Goal: Information Seeking & Learning: Find specific fact

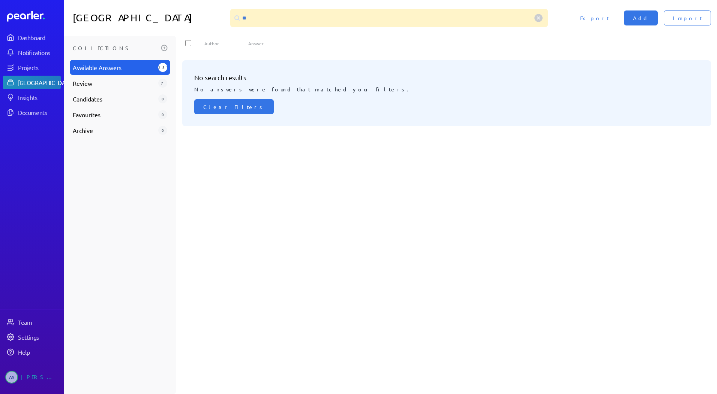
type input "*"
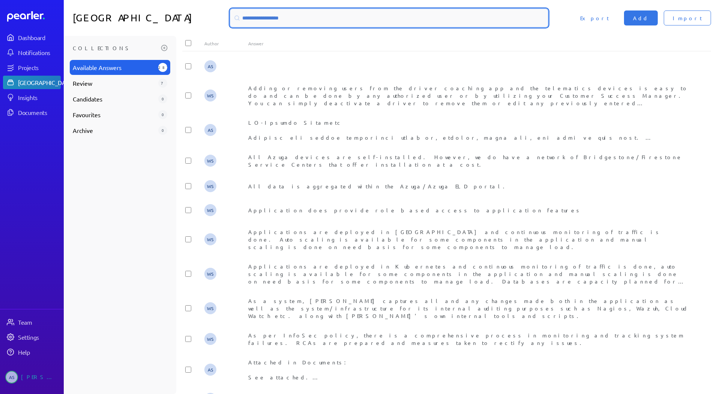
click at [328, 22] on input at bounding box center [388, 18] width 317 height 18
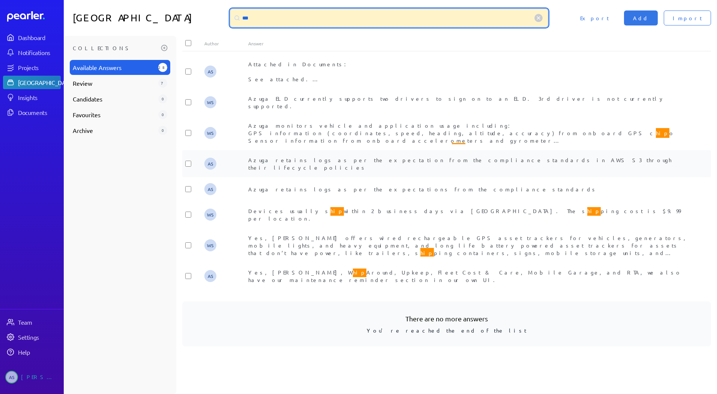
type input "***"
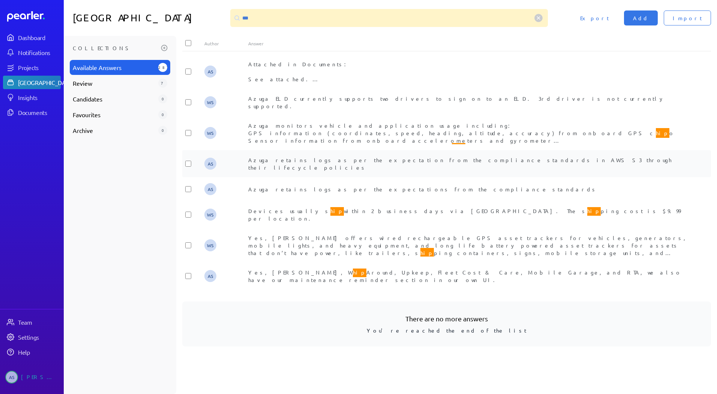
click at [301, 163] on div "AS [PERSON_NAME] retains logs as per the expectation from the compliance standa…" at bounding box center [446, 163] width 528 height 27
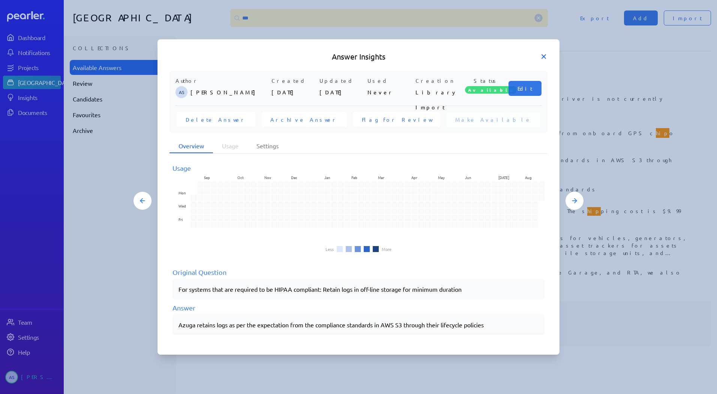
click at [540, 56] on icon at bounding box center [543, 56] width 7 height 7
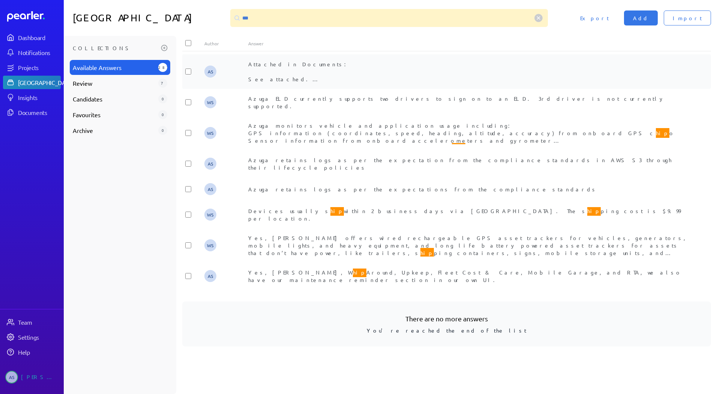
click at [303, 75] on div "Attached in Documents: See attached. Please remember, do not send the word doc …" at bounding box center [468, 71] width 440 height 22
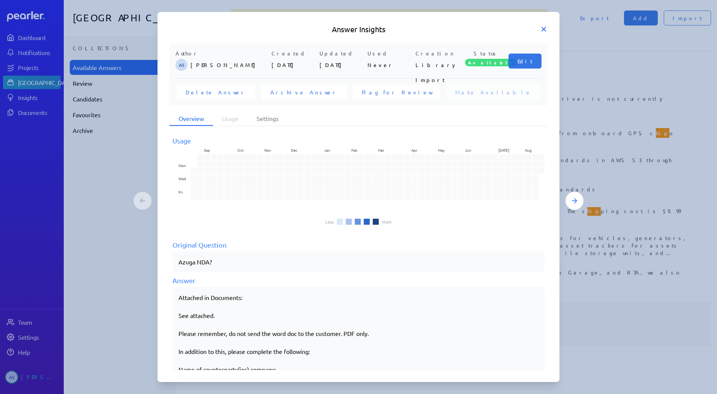
click at [545, 27] on icon at bounding box center [544, 29] width 4 height 4
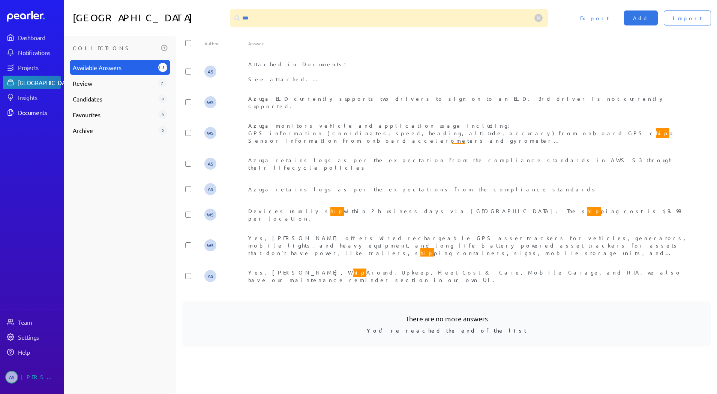
click at [34, 110] on div "Documents" at bounding box center [39, 112] width 42 height 7
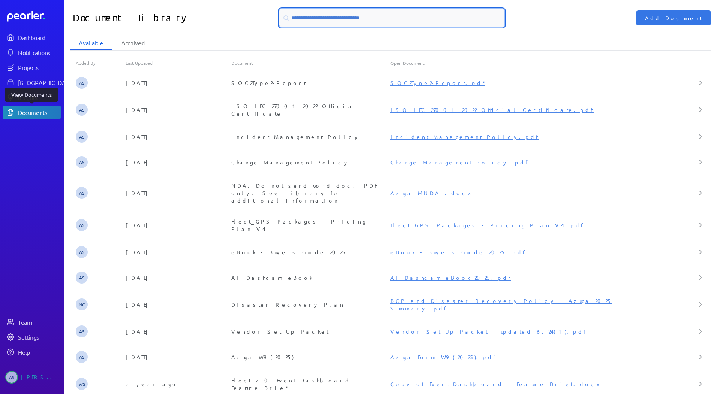
click at [347, 18] on input at bounding box center [391, 18] width 225 height 18
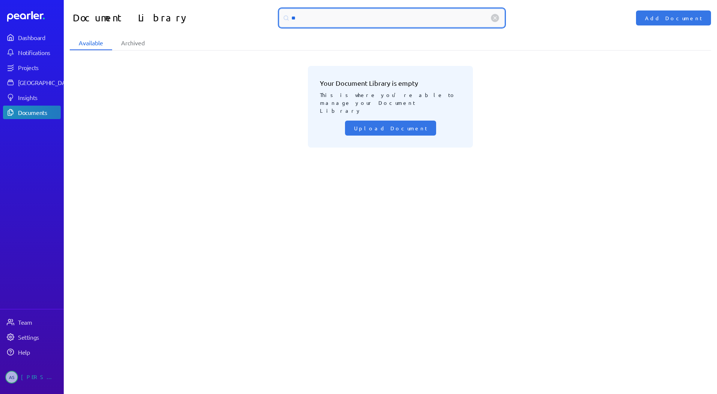
type input "*"
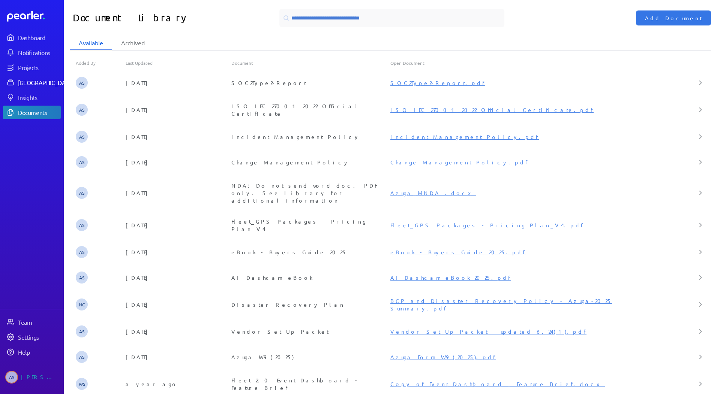
drag, startPoint x: 20, startPoint y: 84, endPoint x: 24, endPoint y: 84, distance: 4.5
click at [20, 84] on div "[GEOGRAPHIC_DATA]" at bounding box center [46, 82] width 56 height 7
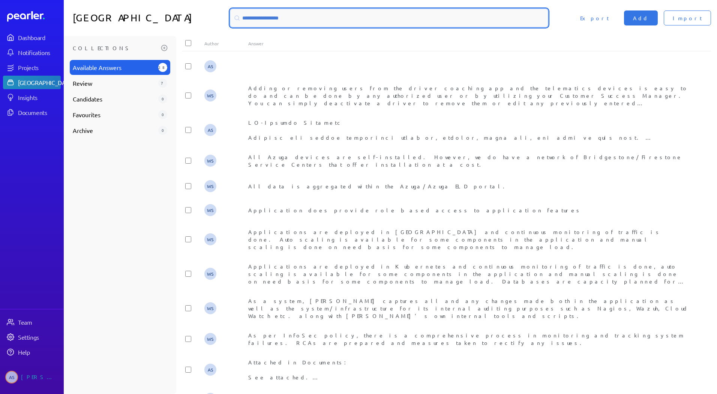
click at [276, 22] on input at bounding box center [388, 18] width 317 height 18
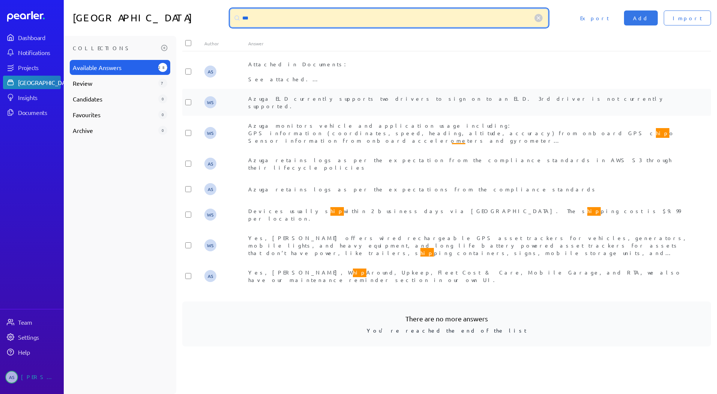
type input "***"
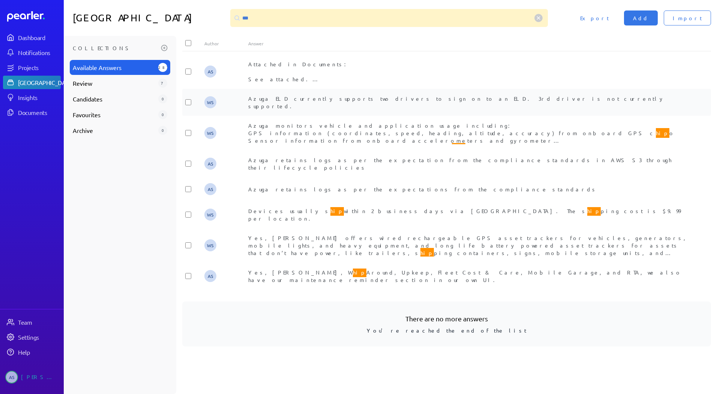
click at [279, 100] on span "Azuga ELD currently supports two drivers to sign on to an ELD. 3rd driver is no…" at bounding box center [456, 102] width 416 height 14
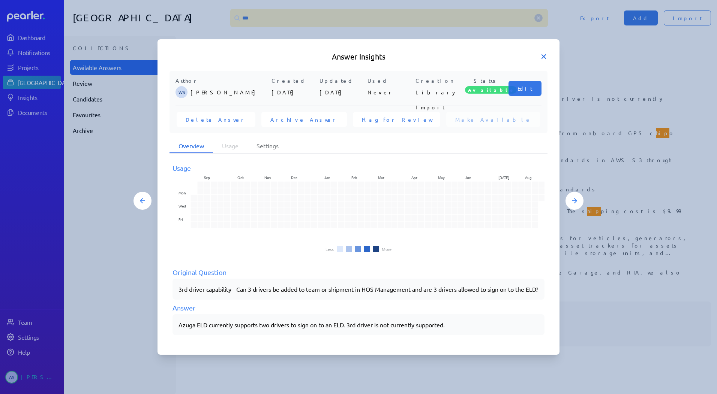
click at [546, 53] on icon at bounding box center [543, 56] width 7 height 7
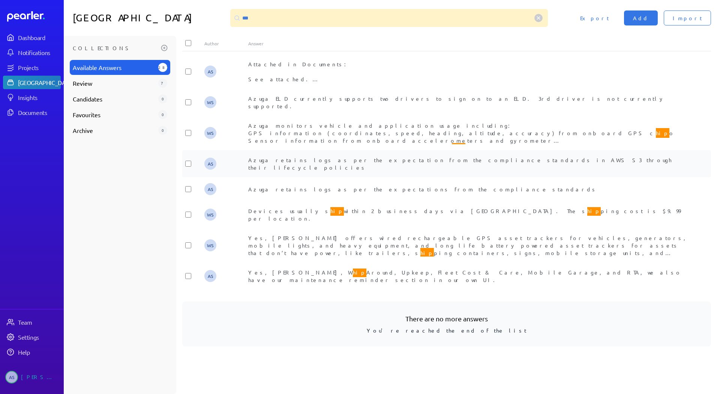
click at [333, 168] on div "AS [PERSON_NAME] retains logs as per the expectation from the compliance standa…" at bounding box center [446, 163] width 528 height 27
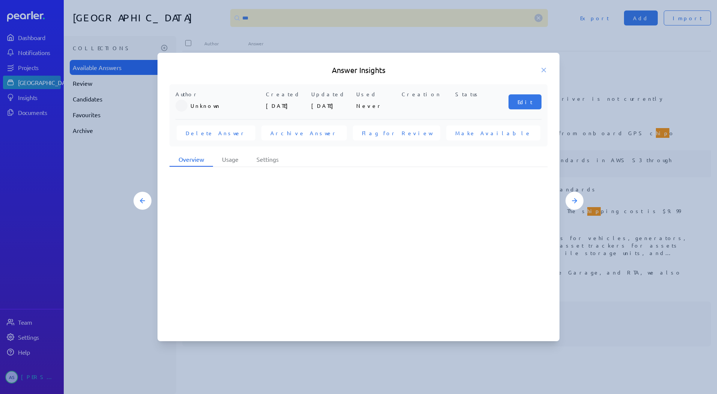
click at [333, 168] on div at bounding box center [358, 249] width 378 height 162
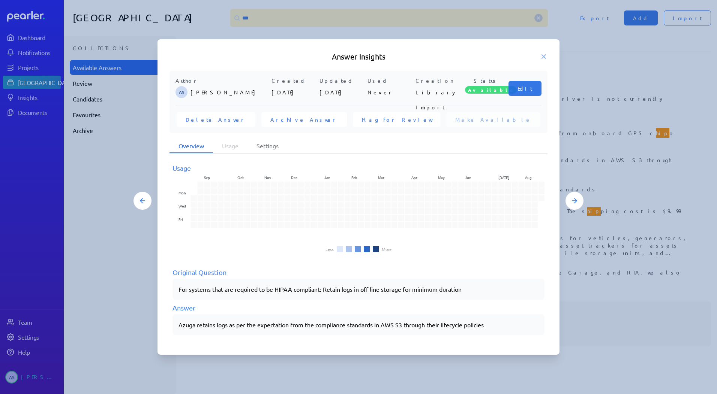
click at [544, 61] on h5 "Answer Insights" at bounding box center [358, 56] width 378 height 10
click at [541, 58] on icon at bounding box center [543, 56] width 7 height 7
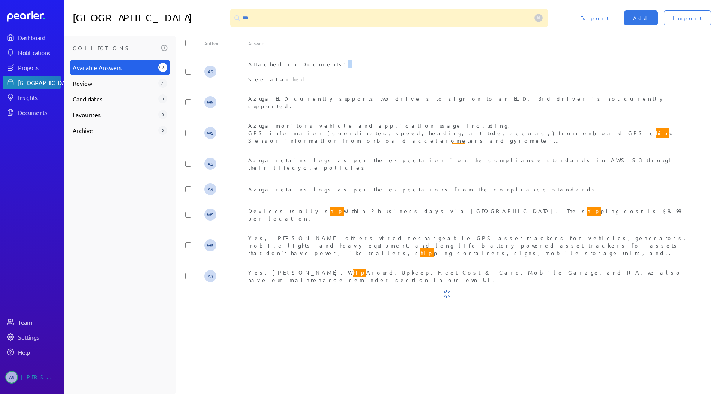
click at [541, 58] on div "AS Attached in Documents: See attached. Please remember, do not send the word d…" at bounding box center [446, 71] width 528 height 34
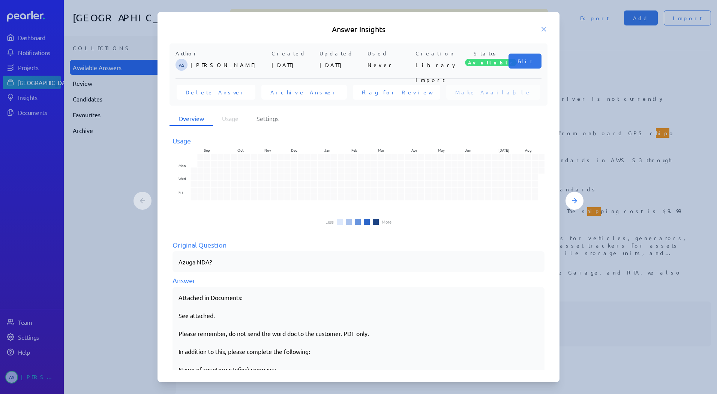
click at [17, 116] on div at bounding box center [358, 197] width 717 height 394
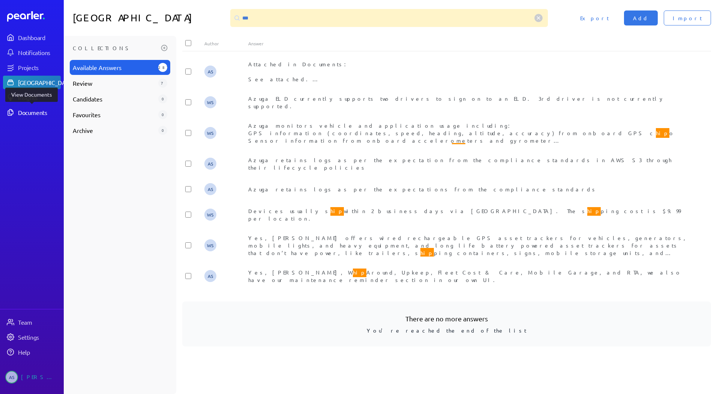
click at [39, 112] on div "Documents" at bounding box center [39, 112] width 42 height 7
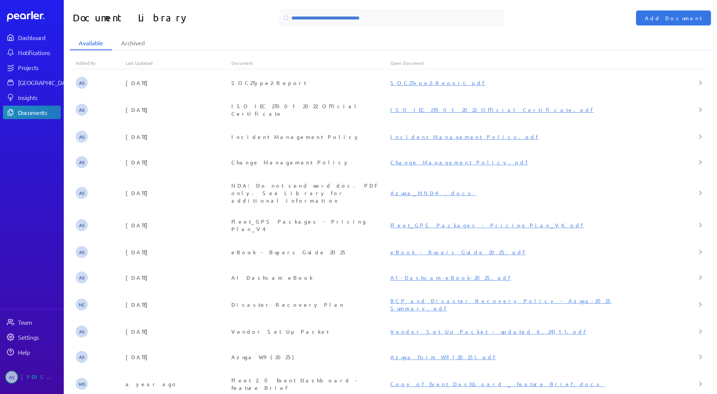
click at [36, 90] on div "Dashboard Notifications Projects Answer Library Insights Documents" at bounding box center [32, 75] width 58 height 88
click at [40, 82] on div "[GEOGRAPHIC_DATA]" at bounding box center [46, 82] width 56 height 7
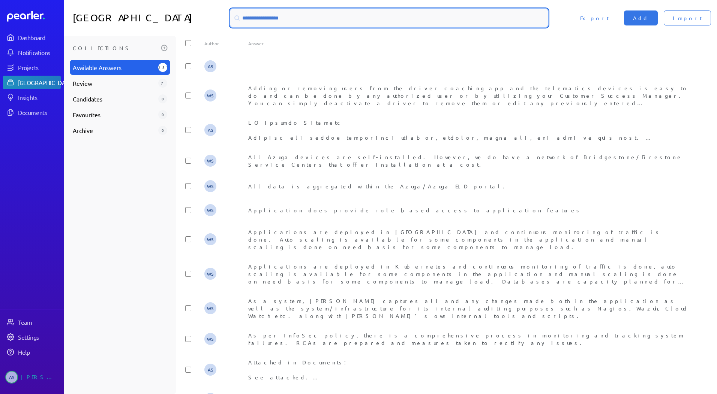
click at [353, 18] on input at bounding box center [388, 18] width 317 height 18
